Goal: Entertainment & Leisure: Consume media (video, audio)

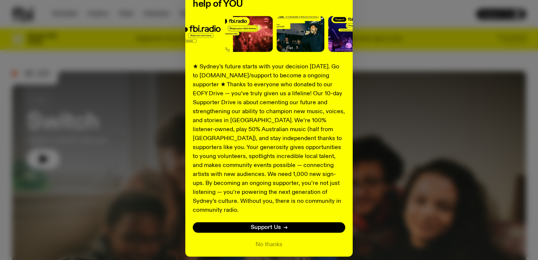
scroll to position [109, 0]
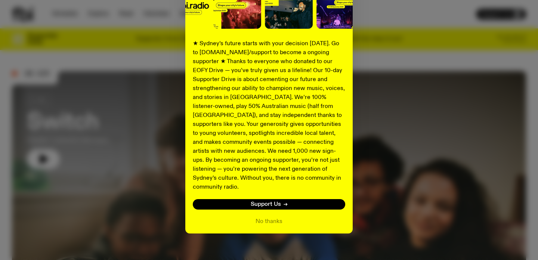
click at [274, 217] on div "Shaping the future of our city’s music, arts, and culture - with the help of YO…" at bounding box center [268, 79] width 167 height 307
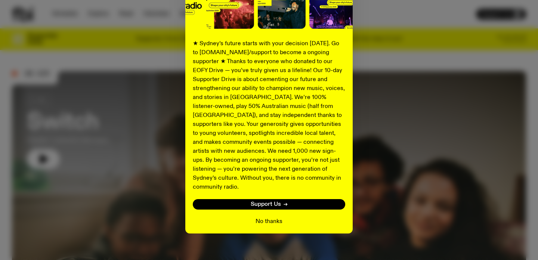
click at [274, 217] on button "No thanks" at bounding box center [268, 221] width 27 height 9
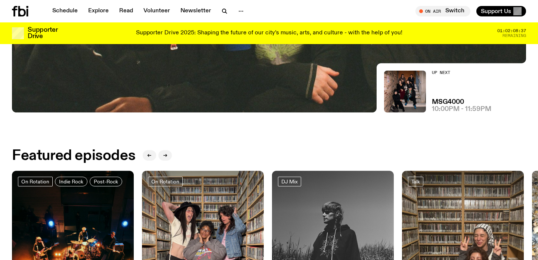
scroll to position [180, 0]
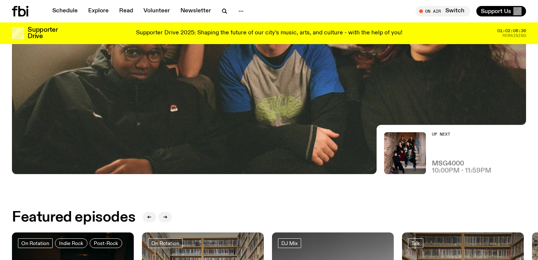
click at [448, 161] on h3 "MSG4000" at bounding box center [448, 164] width 32 height 6
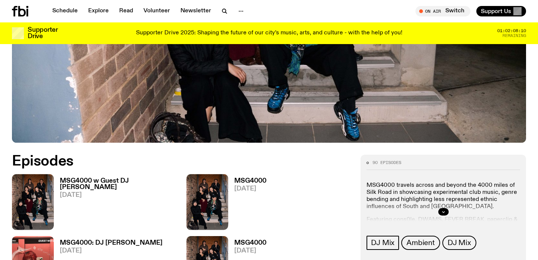
scroll to position [298, 0]
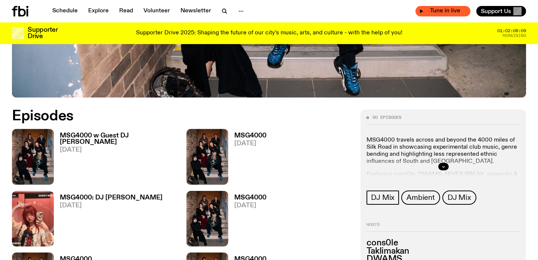
click at [454, 12] on span "Tune in live" at bounding box center [444, 11] width 43 height 6
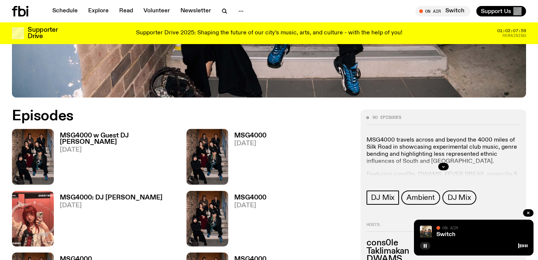
click at [476, 231] on div "On Air" at bounding box center [481, 229] width 91 height 6
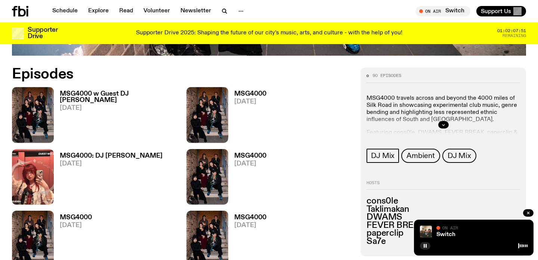
scroll to position [280, 0]
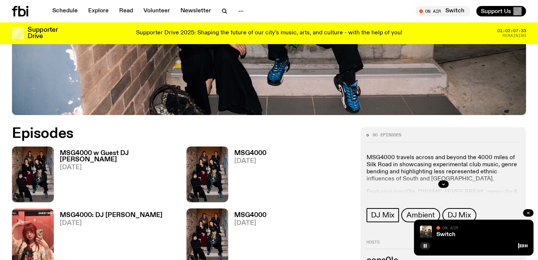
click at [529, 212] on icon "button" at bounding box center [528, 213] width 2 height 2
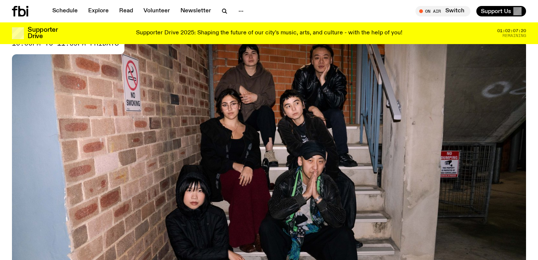
scroll to position [66, 0]
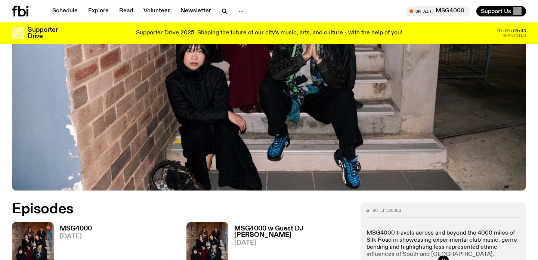
scroll to position [234, 0]
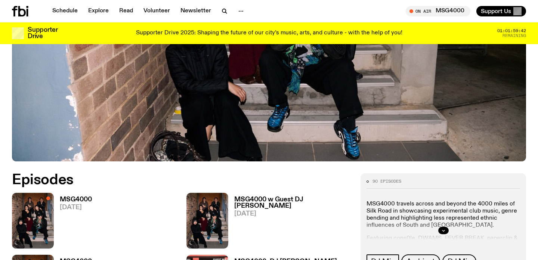
click at [78, 197] on h3 "MSG4000" at bounding box center [76, 199] width 32 height 6
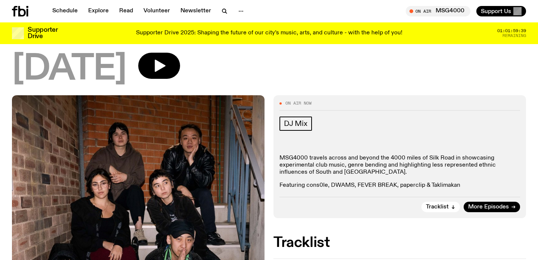
scroll to position [30, 0]
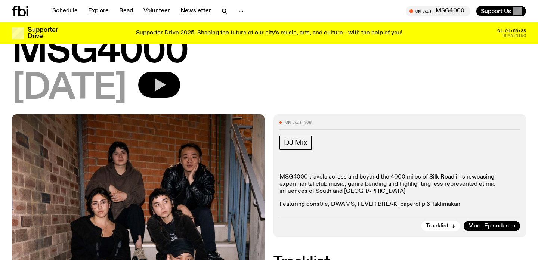
click at [180, 86] on button "button" at bounding box center [159, 85] width 42 height 26
